Goal: Communication & Community: Answer question/provide support

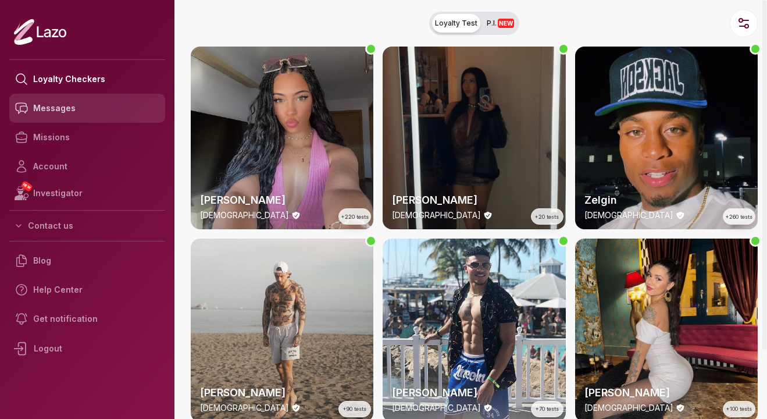
click at [81, 103] on link "Messages" at bounding box center [87, 108] width 156 height 29
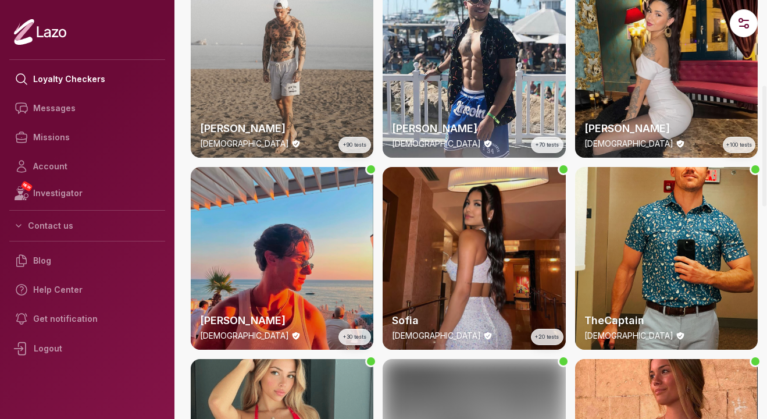
scroll to position [308, 0]
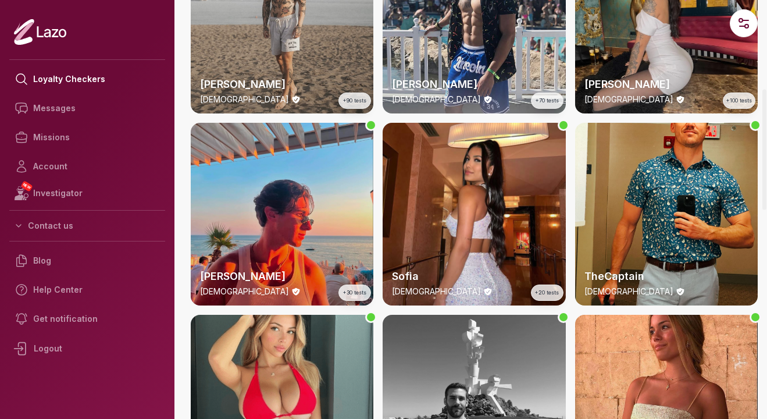
click at [175, 275] on div "Loyalty Checkers Messages Missions Account NEW Investigator Contact us Blog Hel…" at bounding box center [383, 209] width 767 height 419
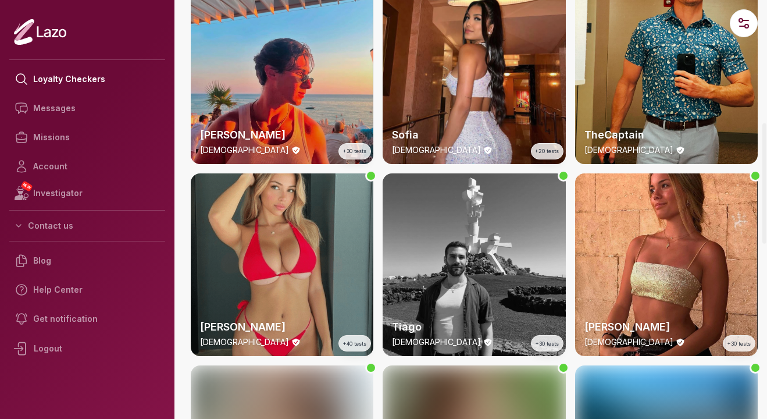
scroll to position [454, 0]
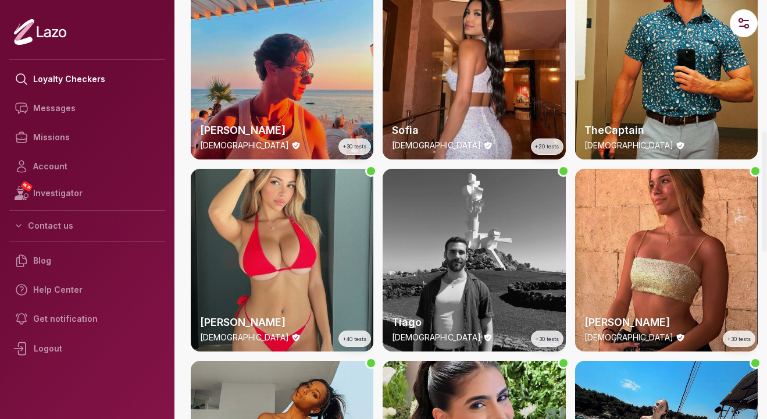
click at [180, 270] on div "Loyalty Checkers Messages Missions Account NEW Investigator Contact us Blog Hel…" at bounding box center [383, 209] width 767 height 419
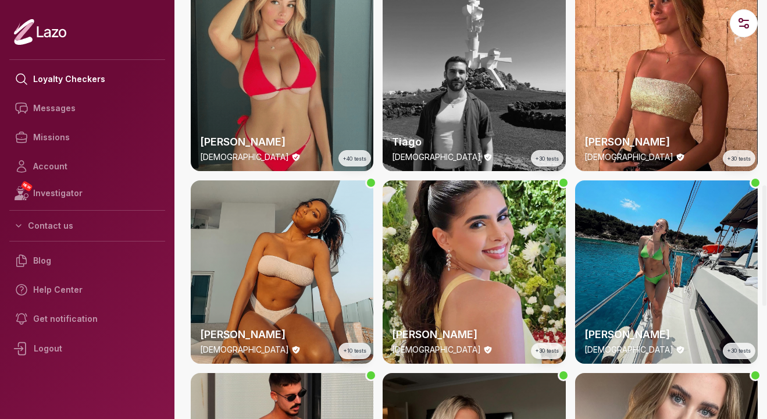
scroll to position [642, 0]
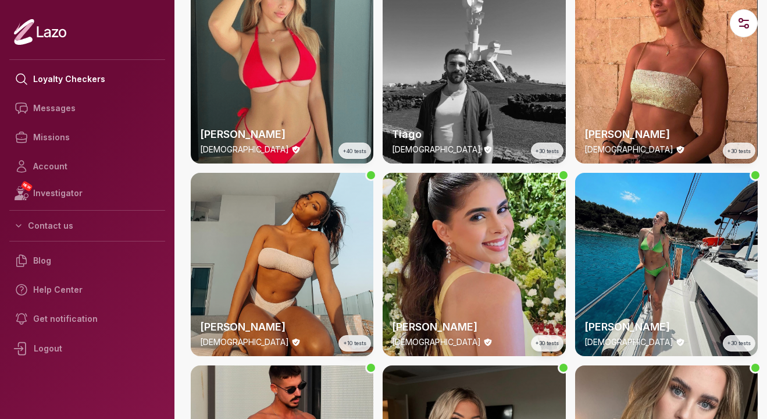
click at [177, 266] on div "Loyalty Checkers Messages Missions Account NEW Investigator Contact us Blog Hel…" at bounding box center [383, 209] width 767 height 419
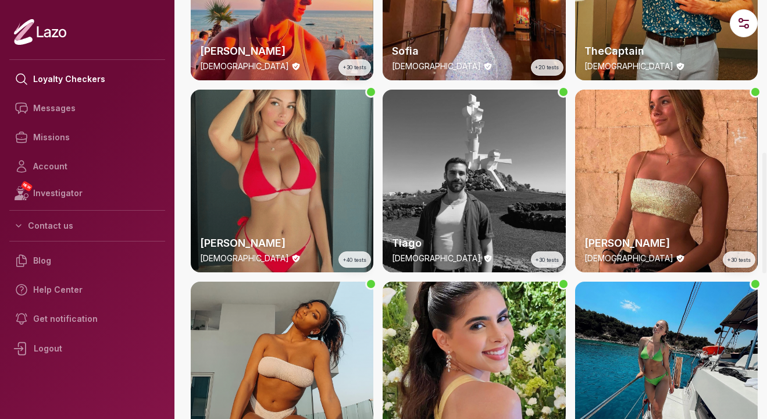
scroll to position [529, 0]
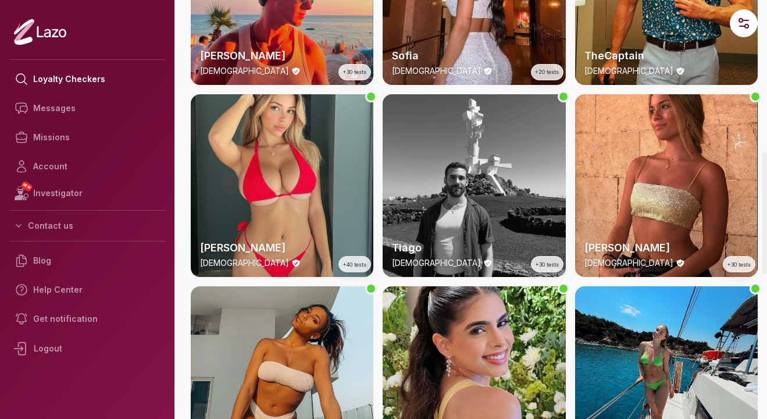
click at [276, 90] on div "Lara 24 y/o +220 tests Susanna 28 y/o +20 tests Zelgin 23 y/o +260 tests Michae…" at bounding box center [474, 186] width 567 height 1336
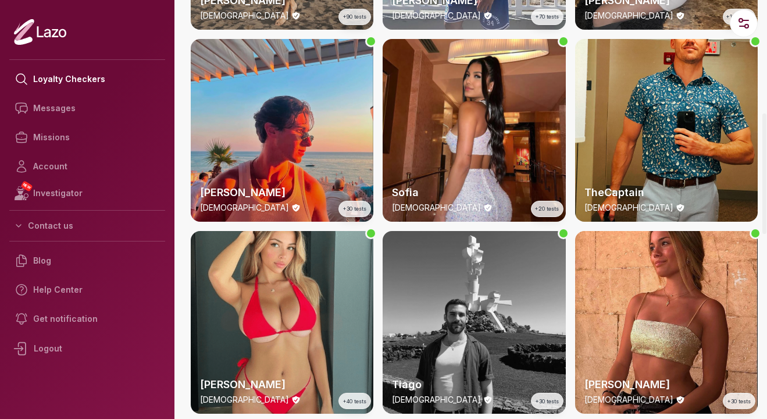
scroll to position [260, 0]
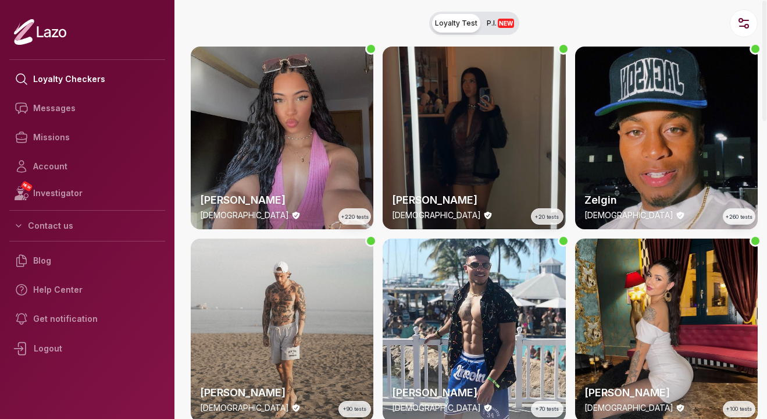
click at [282, 36] on nav "Loyalty Test P.I. NEW" at bounding box center [475, 23] width 586 height 47
click at [635, 16] on nav "Loyalty Test P.I. NEW" at bounding box center [475, 23] width 586 height 47
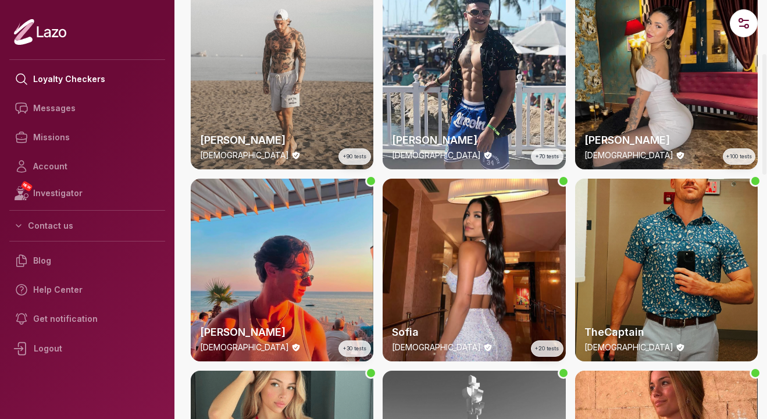
scroll to position [350, 0]
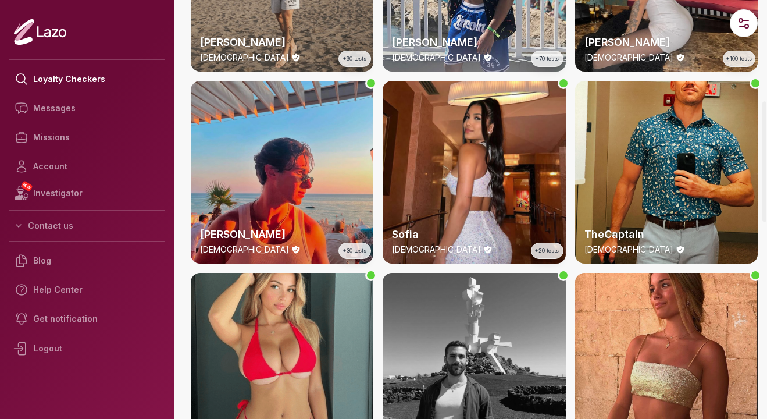
click at [663, 266] on div "Lara 24 y/o +220 tests Susanna 28 y/o +20 tests Zelgin 23 y/o +260 tests Michae…" at bounding box center [474, 364] width 567 height 1336
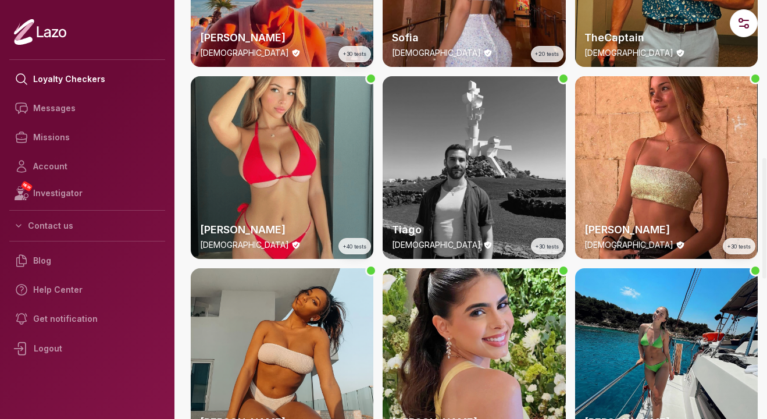
click at [663, 266] on div "Lara 24 y/o +220 tests Susanna 28 y/o +20 tests Zelgin 23 y/o +260 tests Michae…" at bounding box center [474, 168] width 567 height 1336
click at [568, 180] on div "Lara 24 y/o +220 tests Susanna 28 y/o +20 tests Zelgin 23 y/o +260 tests Michae…" at bounding box center [474, 168] width 567 height 1336
click at [375, 176] on div "Lara 24 y/o +220 tests Susanna 28 y/o +20 tests Zelgin 23 y/o +260 tests Michae…" at bounding box center [474, 168] width 567 height 1336
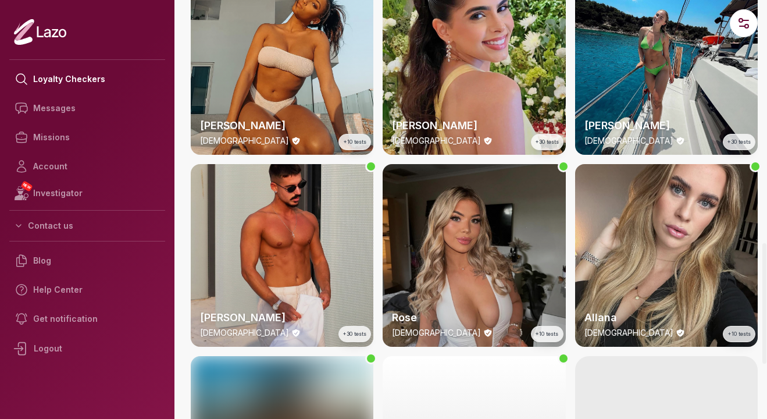
scroll to position [920, 0]
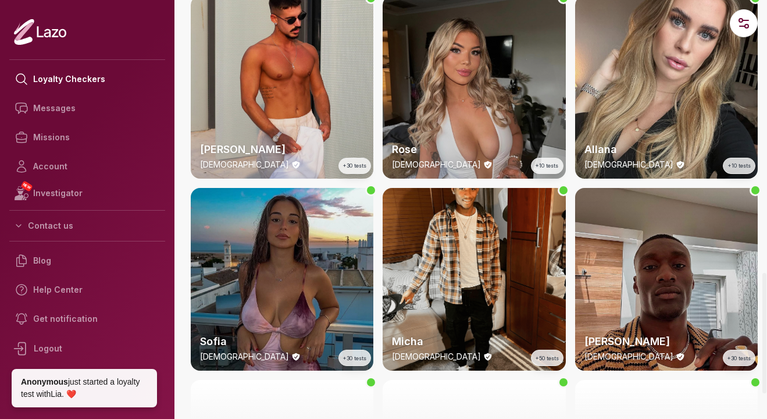
scroll to position [1071, 0]
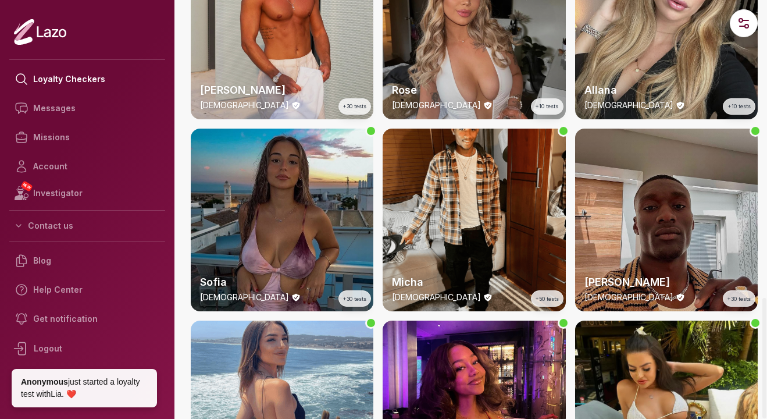
click at [375, 176] on div "Lara 24 y/o +220 tests Susanna 28 y/o +20 tests Zelgin 23 y/o +260 tests Michae…" at bounding box center [474, 316] width 567 height 2682
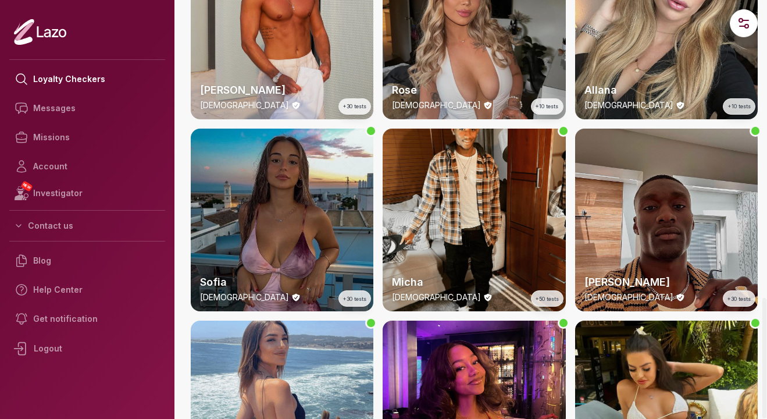
click at [375, 176] on div "Lara 24 y/o +220 tests Susanna 28 y/o +20 tests Zelgin 23 y/o +260 tests Michae…" at bounding box center [474, 316] width 567 height 2682
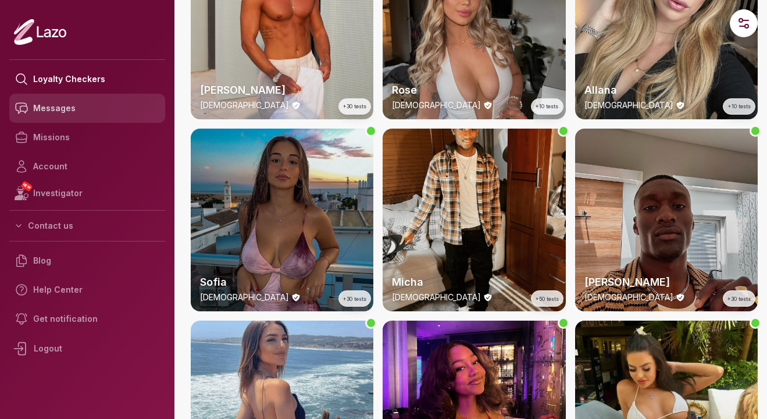
click at [67, 106] on link "Messages" at bounding box center [87, 108] width 156 height 29
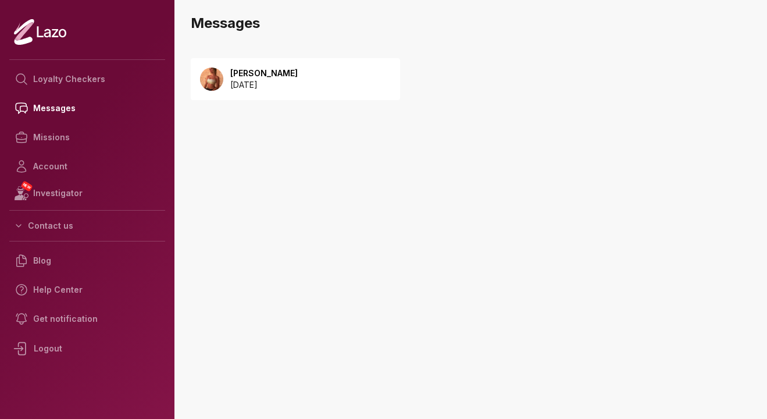
click at [298, 87] on p "2025 September 08" at bounding box center [263, 85] width 67 height 12
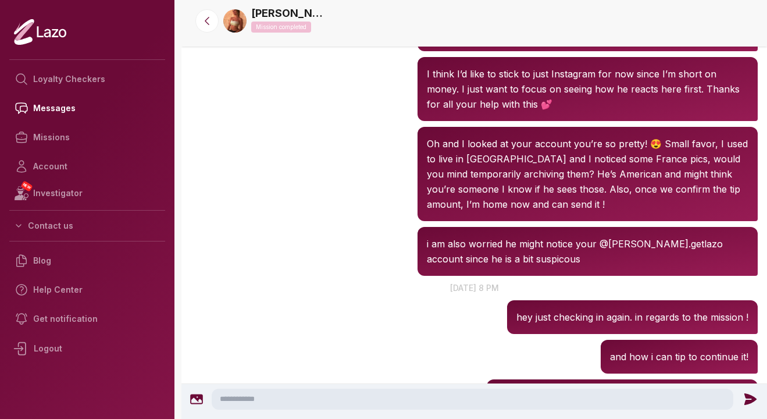
scroll to position [1054, 0]
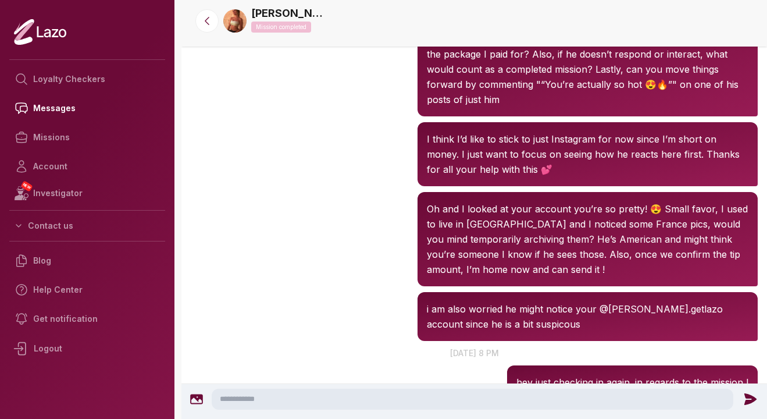
click at [364, 199] on div "[PERSON_NAME] 7:52 PM Oh and I looked at your account you’re so pretty! 😍 Small…" at bounding box center [475, 239] width 586 height 100
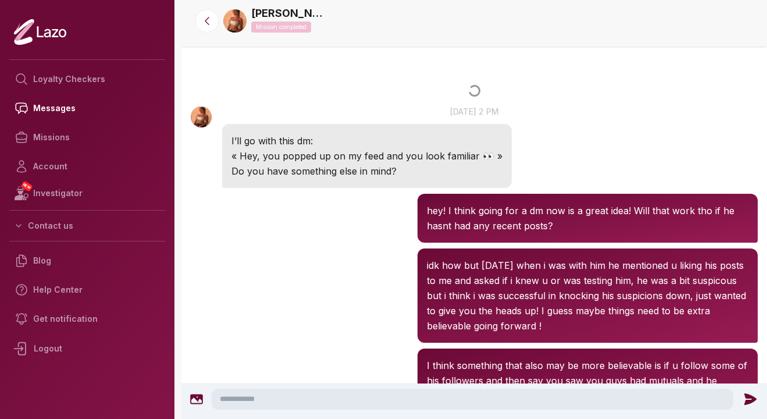
scroll to position [0, 0]
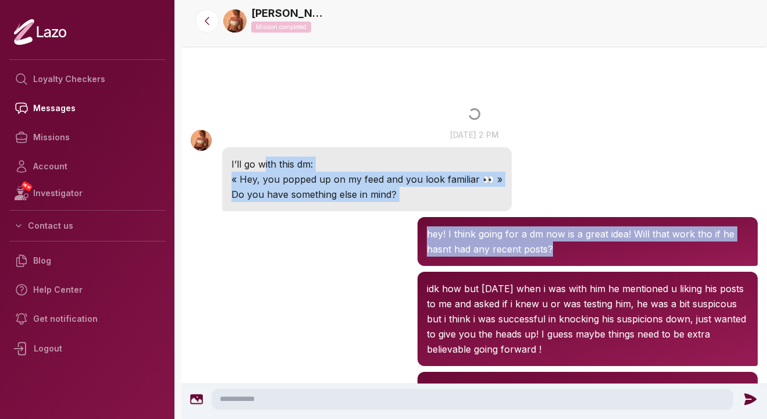
drag, startPoint x: 263, startPoint y: 260, endPoint x: 263, endPoint y: 120, distance: 139.6
click at [294, 278] on div "[PERSON_NAME] 2:48 PM idk how but [DATE] when i was with him he mentioned u lik…" at bounding box center [475, 319] width 586 height 100
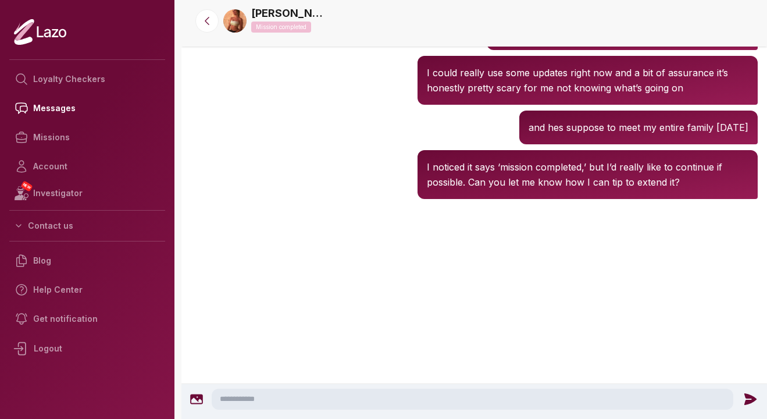
scroll to position [5443, 0]
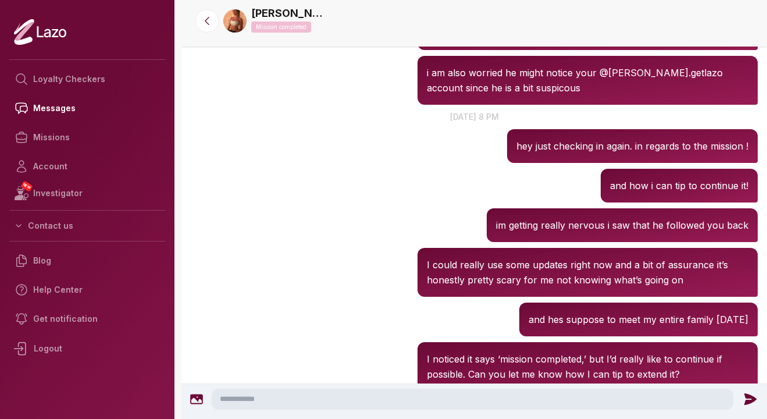
click at [204, 30] on button at bounding box center [206, 20] width 23 height 23
